Goal: Task Accomplishment & Management: Use online tool/utility

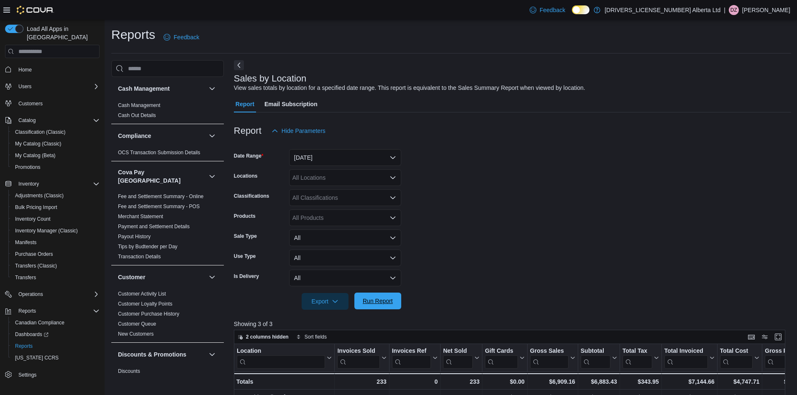
click at [397, 304] on button "Run Report" at bounding box center [377, 301] width 47 height 17
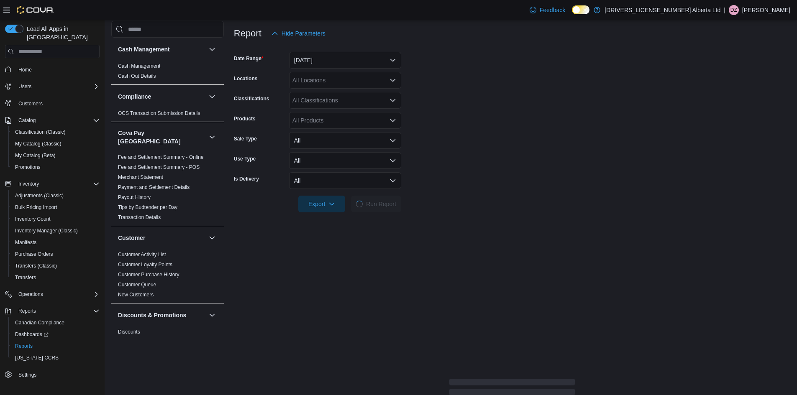
scroll to position [126, 0]
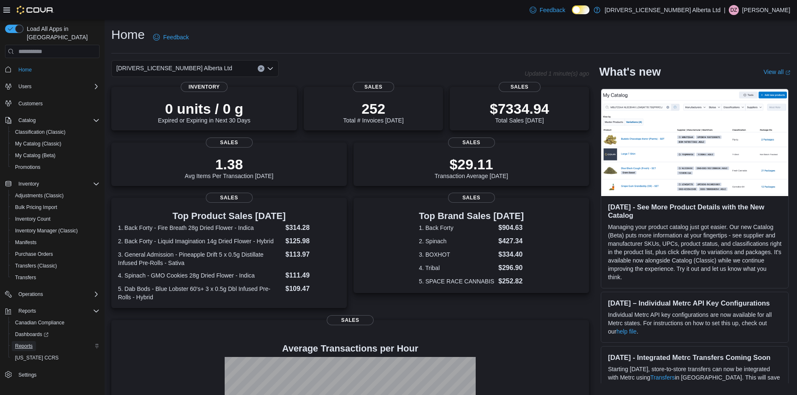
click at [30, 341] on span "Reports" at bounding box center [24, 346] width 18 height 10
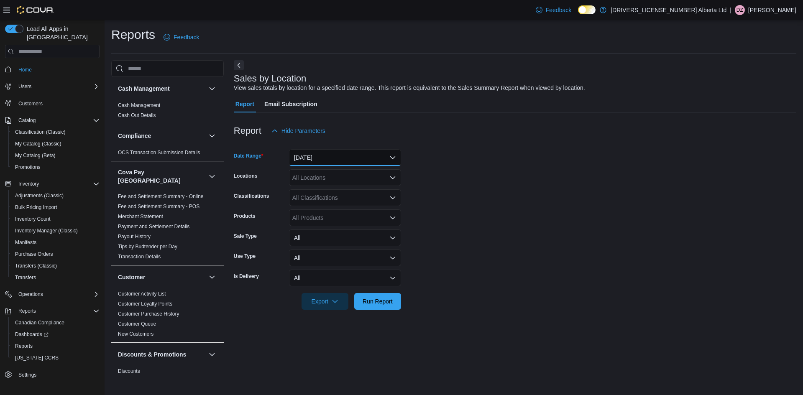
click at [382, 159] on button "[DATE]" at bounding box center [345, 157] width 112 height 17
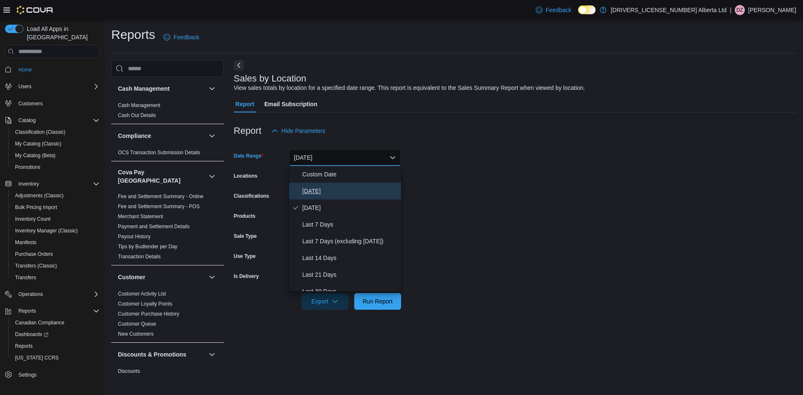
click at [377, 194] on span "[DATE]" at bounding box center [349, 191] width 95 height 10
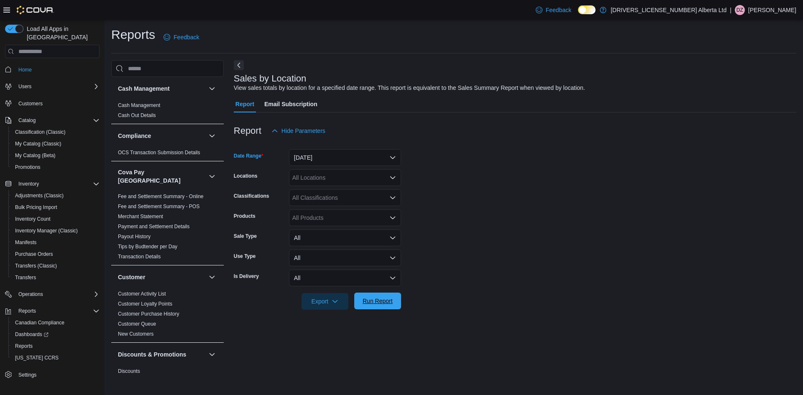
click at [390, 304] on span "Run Report" at bounding box center [378, 301] width 30 height 8
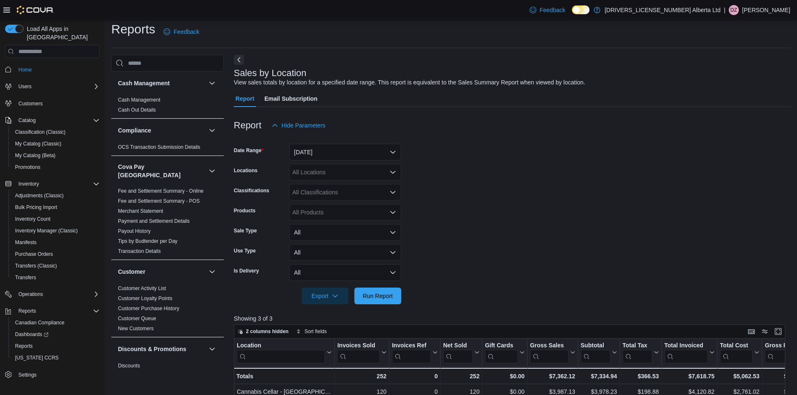
scroll to position [42, 0]
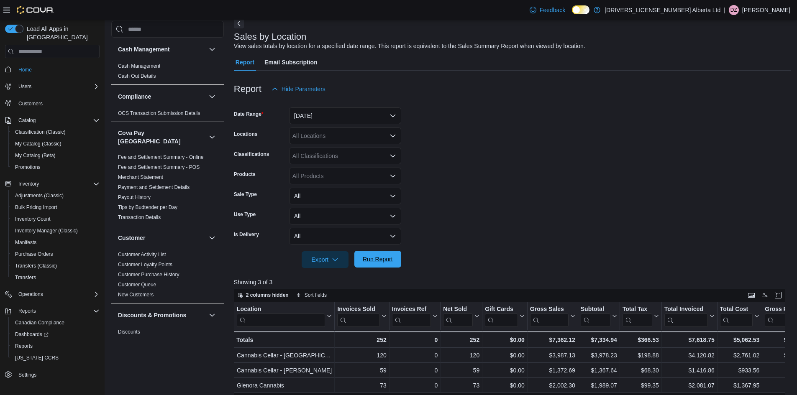
click at [396, 258] on button "Run Report" at bounding box center [377, 259] width 47 height 17
